Goal: Information Seeking & Learning: Learn about a topic

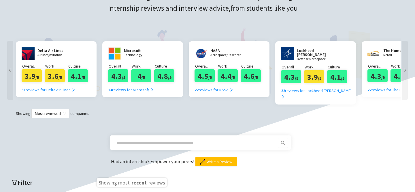
scroll to position [113, 0]
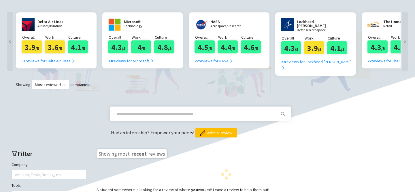
click at [156, 109] on span at bounding box center [196, 113] width 166 height 9
click at [157, 111] on input "text" at bounding box center [194, 114] width 154 height 6
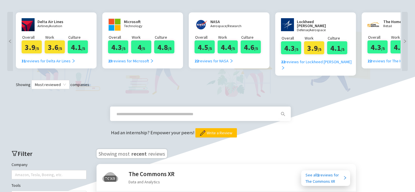
click at [111, 93] on div "Had an internship? Empower your peers! Write a Review" at bounding box center [208, 113] width 404 height 48
click at [133, 111] on input "text" at bounding box center [194, 114] width 154 height 6
type input "***"
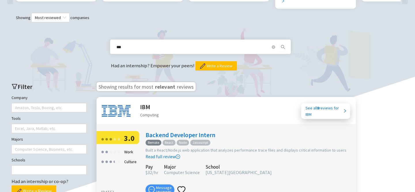
scroll to position [200, 0]
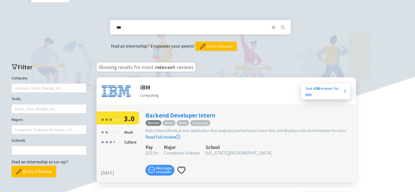
click at [116, 83] on img at bounding box center [116, 91] width 29 height 17
click at [150, 83] on h2 "IBM" at bounding box center [149, 88] width 19 height 10
click at [147, 83] on h2 "IBM" at bounding box center [149, 88] width 19 height 10
click at [329, 85] on div "See all 8 reviews for IBM" at bounding box center [325, 91] width 38 height 13
click at [273, 26] on icon "close-circle" at bounding box center [273, 27] width 3 height 3
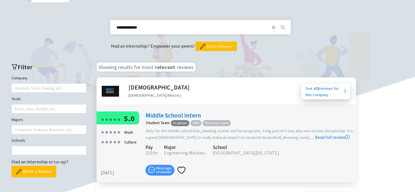
type input "**********"
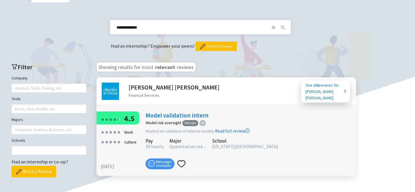
click at [146, 83] on h2 "Charles Schwab" at bounding box center [174, 88] width 91 height 10
click at [109, 83] on img at bounding box center [110, 91] width 17 height 17
